Goal: Transaction & Acquisition: Purchase product/service

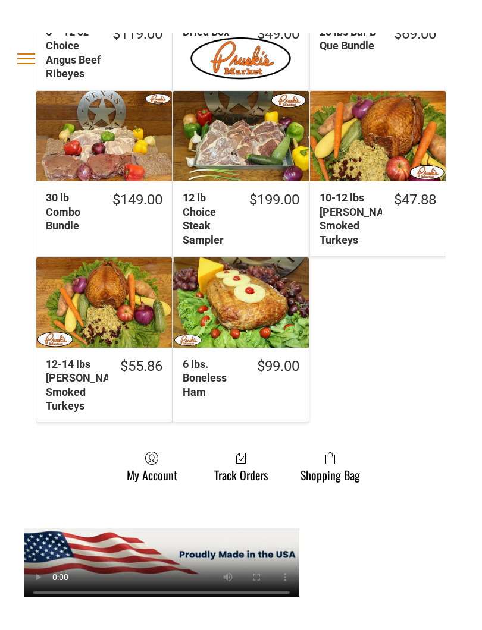
scroll to position [855, 0]
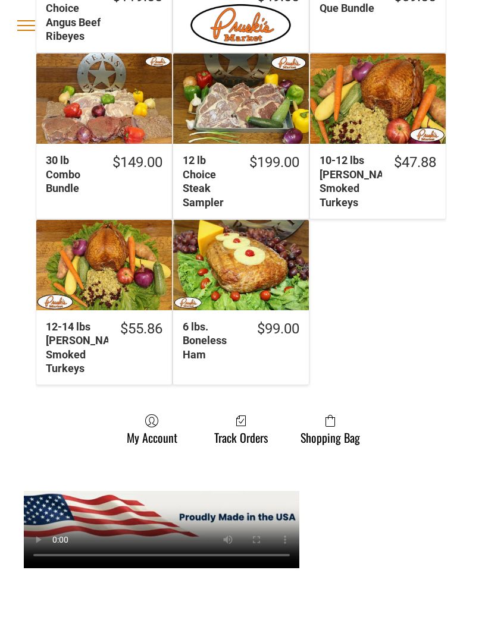
click at [67, 185] on div "30 lb Combo Bundle" at bounding box center [73, 174] width 55 height 42
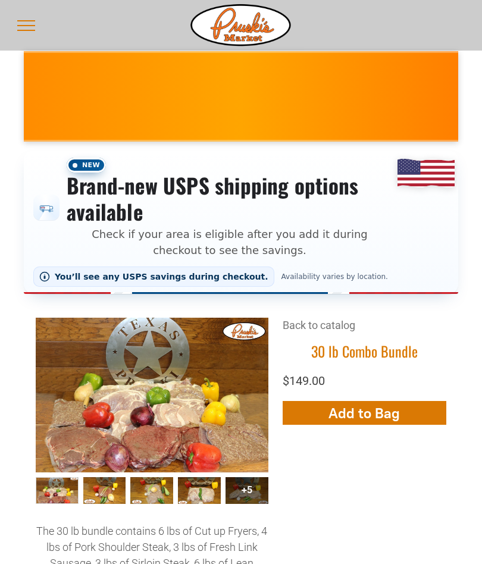
click at [33, 30] on span "menu" at bounding box center [26, 30] width 18 height 1
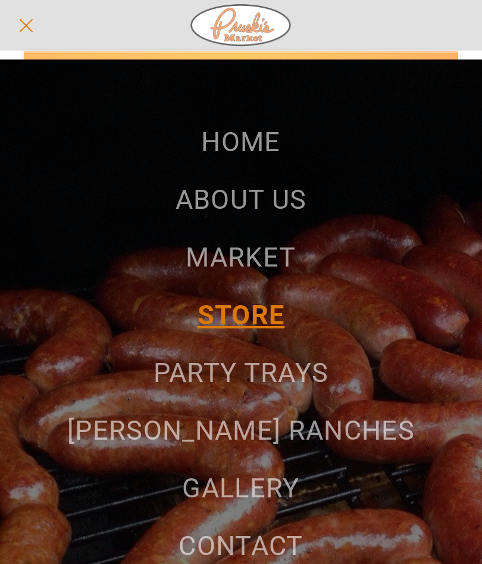
click at [254, 257] on span "MARKET" at bounding box center [241, 257] width 110 height 32
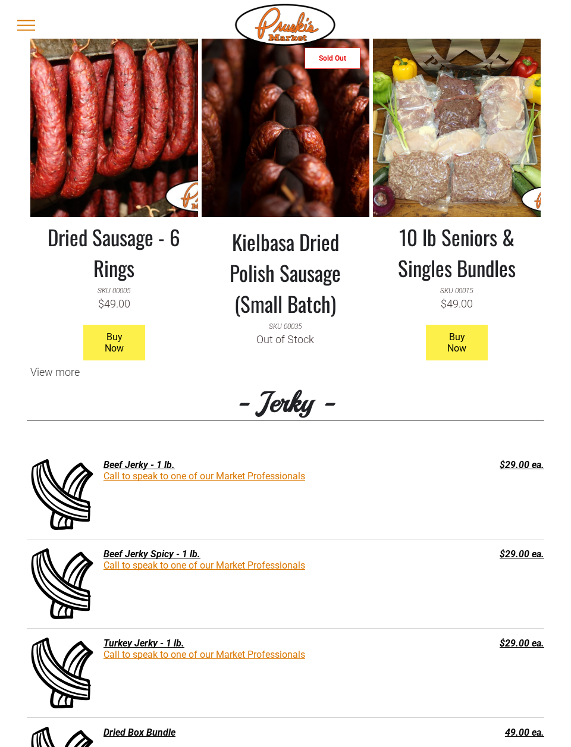
scroll to position [991, 0]
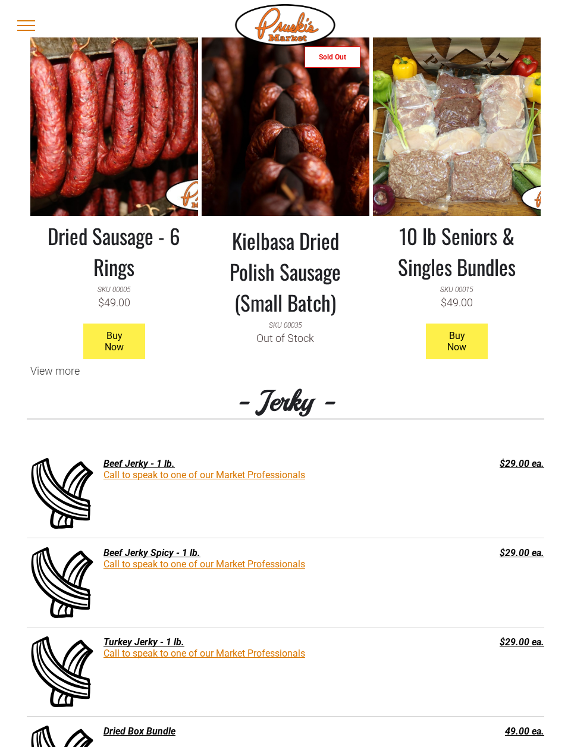
click at [470, 153] on link at bounding box center [457, 126] width 168 height 178
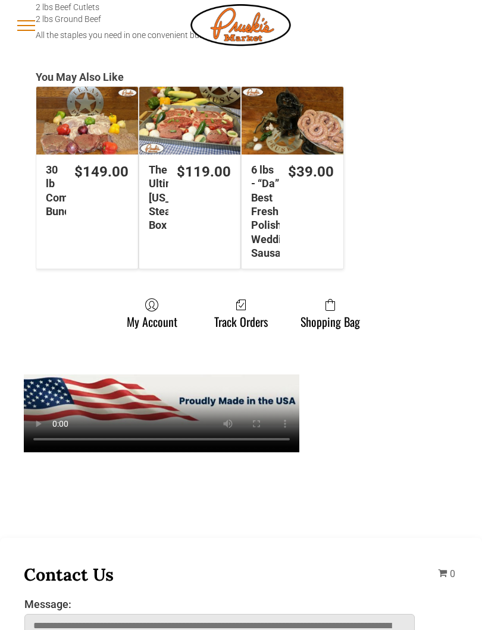
scroll to position [604, 0]
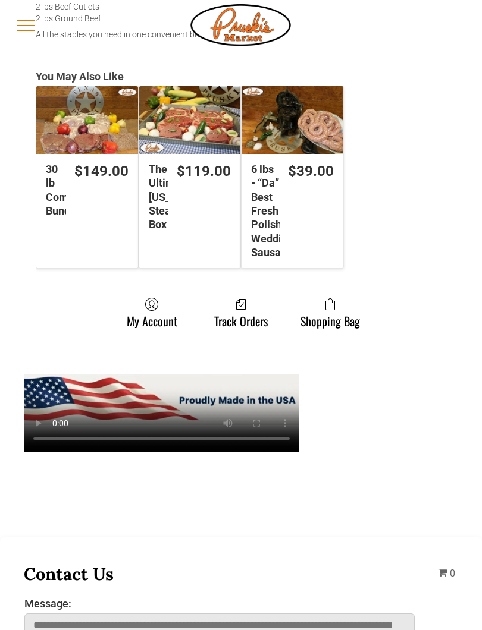
click at [57, 204] on div "30 lb Combo Bundle" at bounding box center [56, 190] width 20 height 56
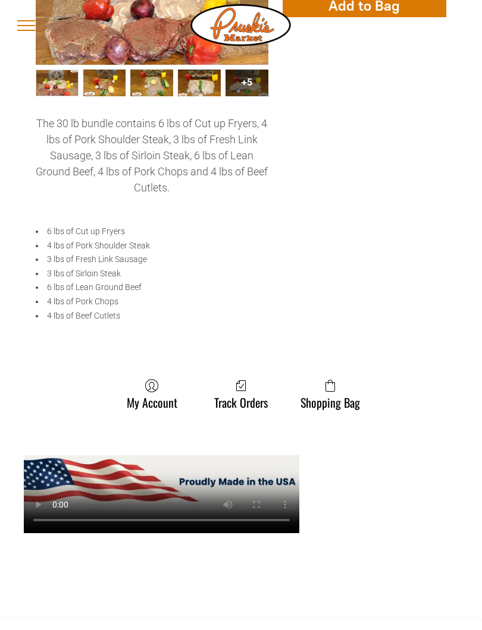
scroll to position [408, 0]
